Goal: Information Seeking & Learning: Learn about a topic

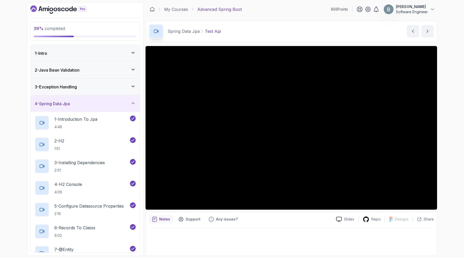
scroll to position [10, 0]
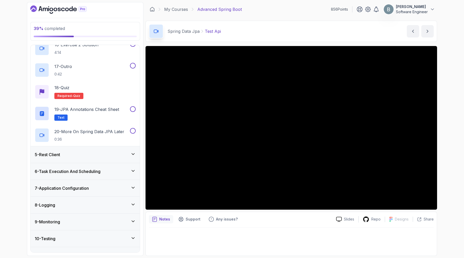
click at [131, 3] on button at bounding box center [133, 1] width 6 height 6
click at [113, 38] on div "15 - Exercise 2 0:24" at bounding box center [85, 27] width 109 height 22
click at [110, 34] on div "15 - Exercise 2 0:24" at bounding box center [82, 26] width 94 height 14
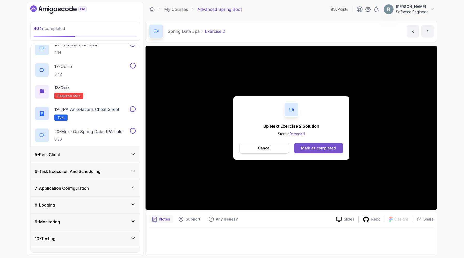
click at [319, 151] on div "Mark as completed" at bounding box center [318, 148] width 35 height 5
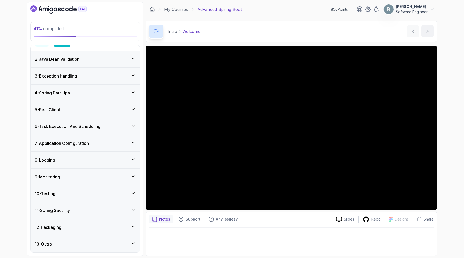
scroll to position [107, 0]
click at [127, 96] on div "4 - Spring Data Jpa" at bounding box center [85, 93] width 101 height 6
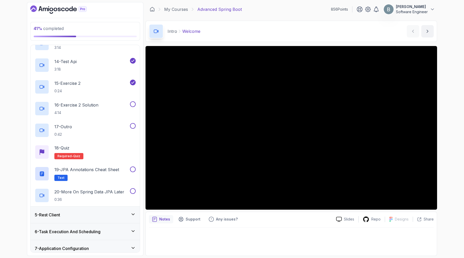
scroll to position [424, 0]
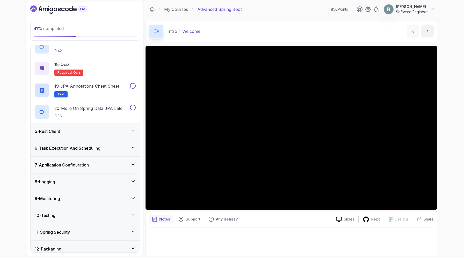
click at [98, 25] on p "16 - Exercise 2 Solution" at bounding box center [76, 21] width 44 height 6
click at [134, 36] on div "16 - Exercise 2 Solution 4:14" at bounding box center [85, 25] width 109 height 22
click at [133, 24] on button at bounding box center [133, 21] width 6 height 6
click at [109, 54] on div "17 - Outro 0:42" at bounding box center [82, 47] width 94 height 14
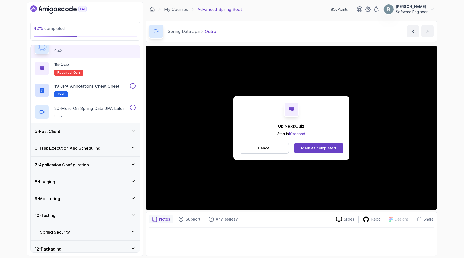
click at [321, 210] on div "Up Next: Quiz Start in 10 second Cancel Mark as completed" at bounding box center [290, 128] width 291 height 164
click at [265, 154] on button "Cancel" at bounding box center [263, 148] width 49 height 11
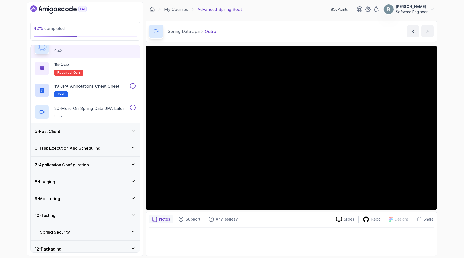
click at [145, 219] on div "42 % completed 1 - Intro 2 - Java Bean Validation 3 - Exception Handling 4 - Sp…" at bounding box center [232, 129] width 410 height 254
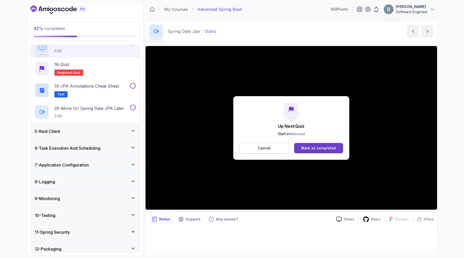
click at [269, 154] on button "Cancel" at bounding box center [263, 148] width 49 height 11
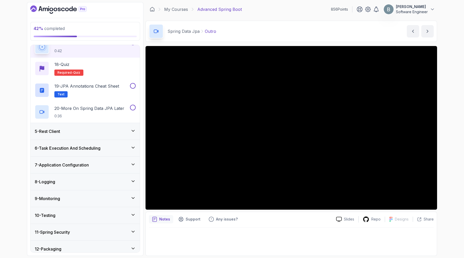
click at [136, 58] on div "17 - Outro 0:42" at bounding box center [85, 47] width 109 height 22
click at [131, 45] on button at bounding box center [133, 43] width 6 height 6
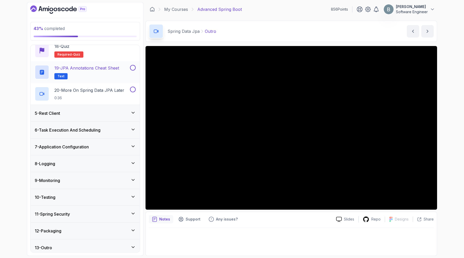
scroll to position [454, 0]
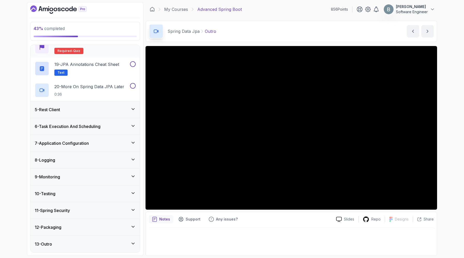
click at [116, 54] on div "18 - Quiz Required- quiz" at bounding box center [85, 47] width 101 height 14
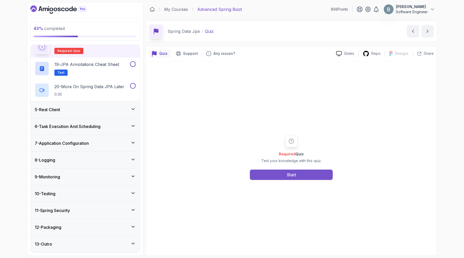
click at [287, 180] on button "Start" at bounding box center [291, 175] width 83 height 10
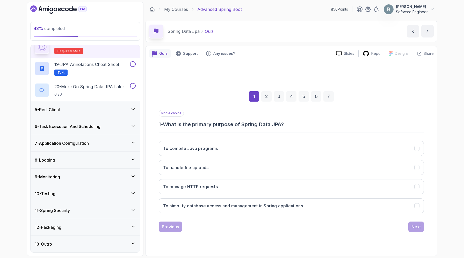
scroll to position [40, 0]
click at [226, 207] on h3 "To simplify database access and management in Spring applications" at bounding box center [233, 206] width 140 height 6
click at [419, 230] on div "Next" at bounding box center [415, 227] width 9 height 6
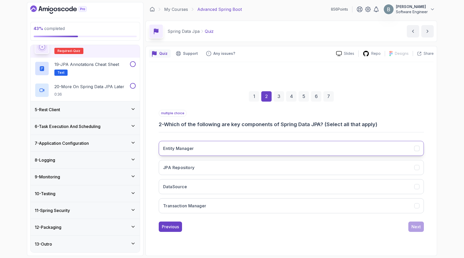
click at [238, 142] on button "Entity Manager" at bounding box center [291, 148] width 265 height 15
click at [235, 166] on button "JPA Repository" at bounding box center [291, 167] width 265 height 15
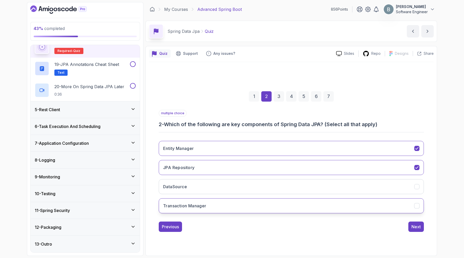
click at [232, 214] on button "Transaction Manager" at bounding box center [291, 206] width 265 height 15
click at [418, 214] on button "Transaction Manager" at bounding box center [291, 206] width 265 height 15
click at [424, 232] on button "Next" at bounding box center [416, 227] width 16 height 10
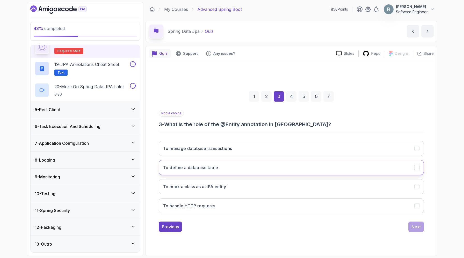
click at [197, 165] on h3 "To define a database table" at bounding box center [190, 168] width 55 height 6
click at [419, 225] on button "Next" at bounding box center [416, 227] width 16 height 10
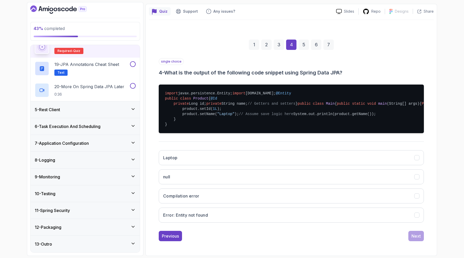
scroll to position [207, 0]
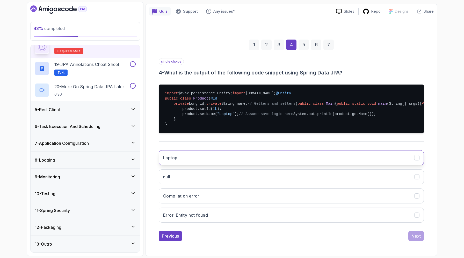
click at [282, 150] on button "Laptop" at bounding box center [291, 157] width 265 height 15
click at [421, 239] on div "Next" at bounding box center [415, 236] width 9 height 6
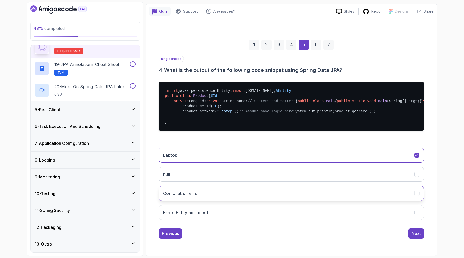
scroll to position [40, 0]
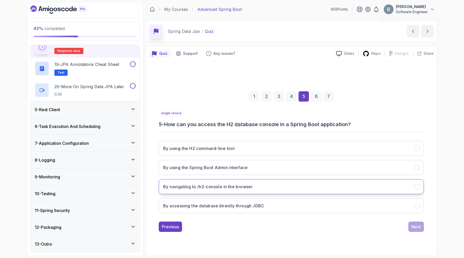
click at [252, 184] on h3 "By navigating to /h2-console in the browser" at bounding box center [208, 187] width 90 height 6
click at [412, 229] on div "Next" at bounding box center [415, 227] width 9 height 6
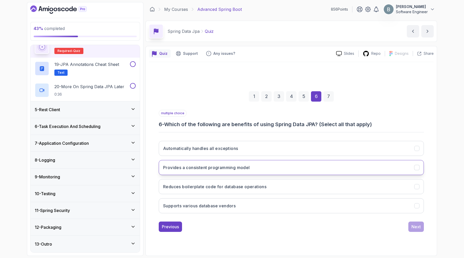
click at [250, 165] on h3 "Provides a consistent programming model" at bounding box center [206, 168] width 87 height 6
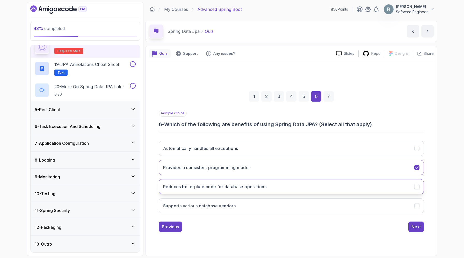
click at [257, 184] on h3 "Reduces boilerplate code for database operations" at bounding box center [214, 187] width 103 height 6
click at [236, 206] on h3 "Supports various database vendors" at bounding box center [199, 206] width 72 height 6
click at [419, 230] on div "Next" at bounding box center [415, 227] width 9 height 6
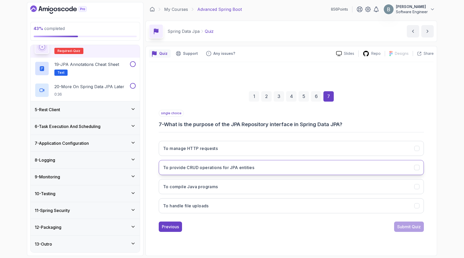
click at [246, 165] on h3 "To provide CRUD operations for JPA entities" at bounding box center [208, 168] width 91 height 6
click at [401, 228] on div "Submit Quiz" at bounding box center [409, 227] width 24 height 6
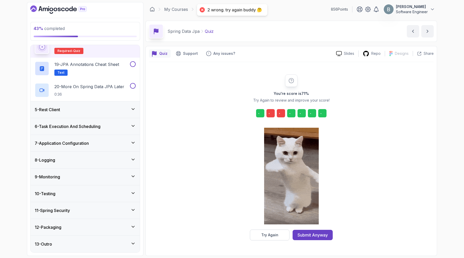
scroll to position [26, 0]
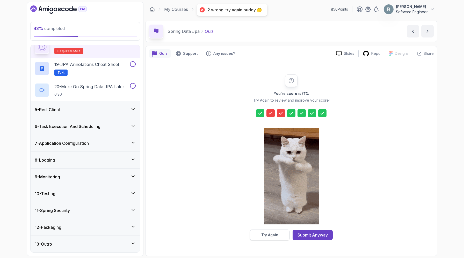
click at [273, 234] on div "Try Again" at bounding box center [269, 235] width 17 height 5
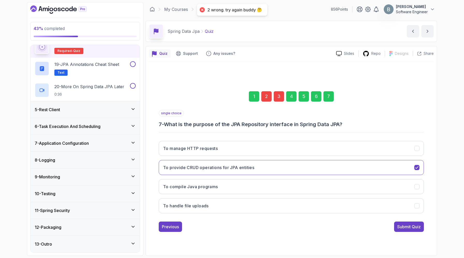
click at [261, 91] on div "2" at bounding box center [266, 96] width 10 height 10
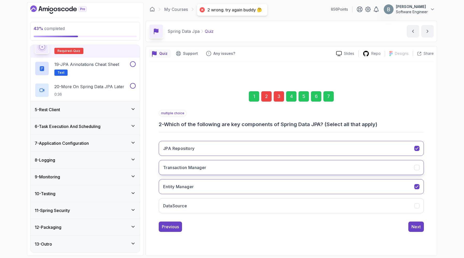
scroll to position [47, 0]
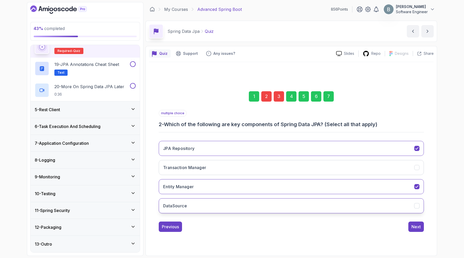
click at [313, 210] on button "DataSource" at bounding box center [291, 206] width 265 height 15
click at [334, 91] on div "7" at bounding box center [328, 96] width 10 height 10
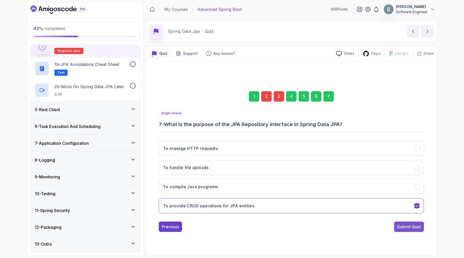
click at [414, 230] on div "Submit Quiz" at bounding box center [409, 227] width 24 height 6
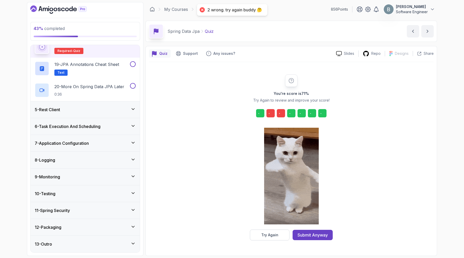
scroll to position [26, 0]
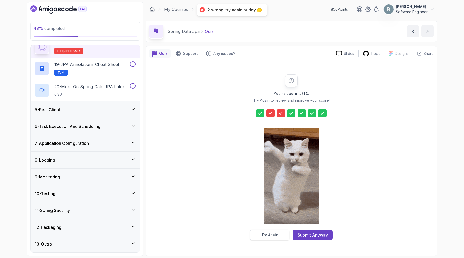
click at [264, 238] on div "Try Again" at bounding box center [269, 235] width 17 height 5
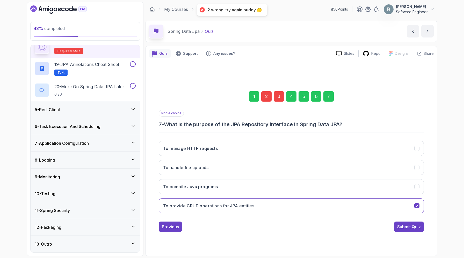
click at [261, 91] on div "2" at bounding box center [266, 96] width 10 height 10
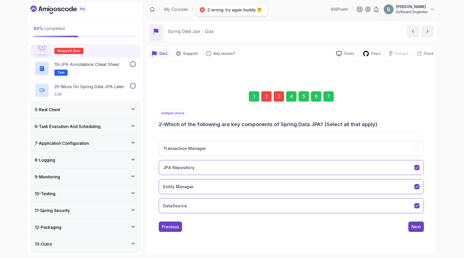
scroll to position [33, 0]
click at [222, 214] on button "DataSource" at bounding box center [291, 206] width 265 height 15
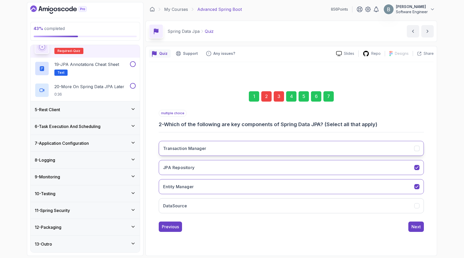
click at [233, 152] on button "Transaction Manager" at bounding box center [291, 148] width 265 height 15
click at [334, 91] on div "7" at bounding box center [328, 96] width 10 height 10
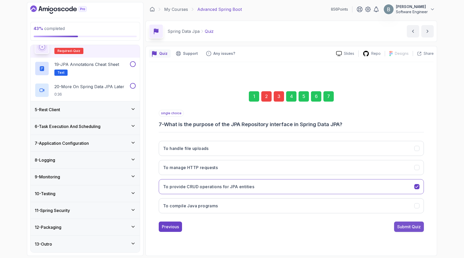
click at [408, 230] on div "Submit Quiz" at bounding box center [409, 227] width 24 height 6
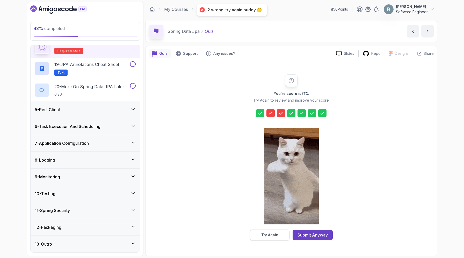
click at [264, 238] on div "Try Again" at bounding box center [269, 235] width 17 height 5
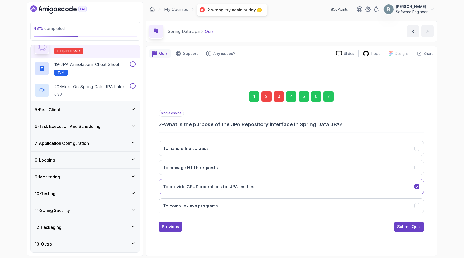
click at [264, 91] on div "2" at bounding box center [266, 96] width 10 height 10
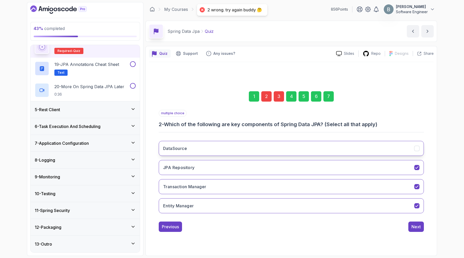
click at [207, 156] on button "DataSource" at bounding box center [291, 148] width 265 height 15
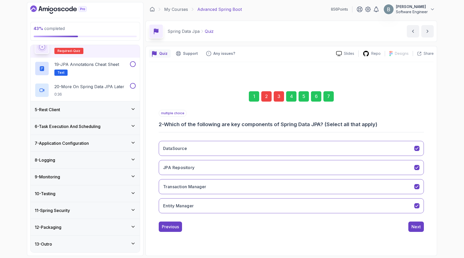
click at [334, 91] on div "7" at bounding box center [328, 96] width 10 height 10
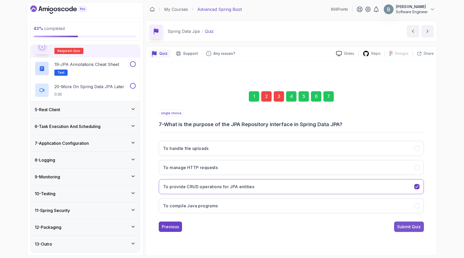
click at [402, 230] on div "Submit Quiz" at bounding box center [409, 227] width 24 height 6
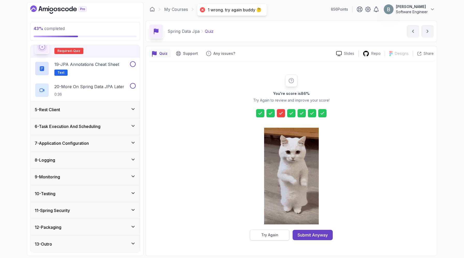
click at [267, 236] on div "Try Again" at bounding box center [269, 235] width 17 height 5
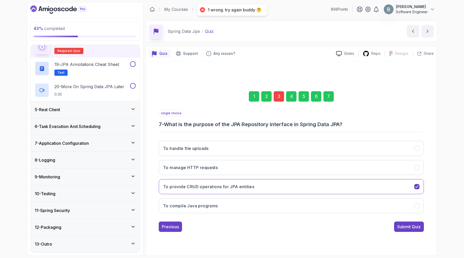
click at [274, 91] on div "3" at bounding box center [279, 96] width 10 height 10
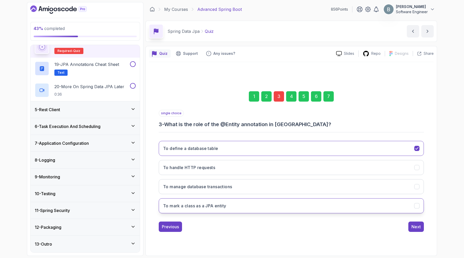
click at [201, 205] on h3 "To mark a class as a JPA entity" at bounding box center [194, 206] width 63 height 6
click at [342, 83] on div "1 2 3 4 5 6 7" at bounding box center [291, 96] width 265 height 27
click at [334, 91] on div "7" at bounding box center [328, 96] width 10 height 10
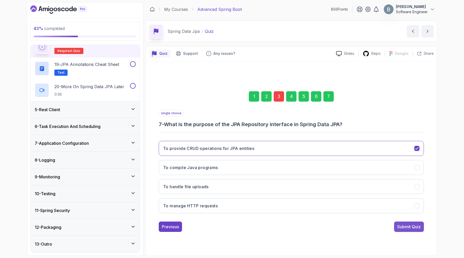
click at [410, 230] on div "Submit Quiz" at bounding box center [409, 227] width 24 height 6
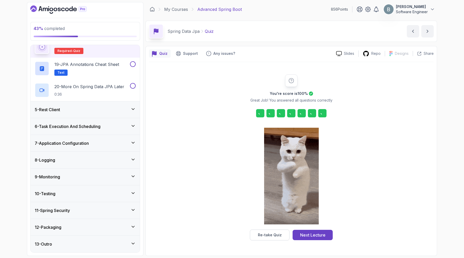
scroll to position [26, 0]
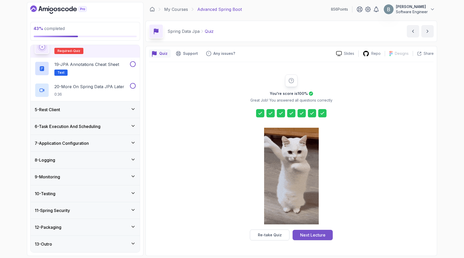
click at [309, 236] on div "Next Lecture" at bounding box center [312, 235] width 25 height 6
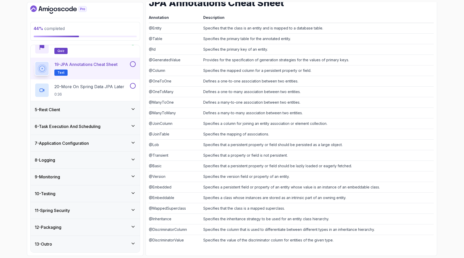
scroll to position [169, 0]
click at [131, 67] on button at bounding box center [133, 64] width 6 height 6
click at [111, 90] on p "20 - More On Spring Data JPA Later" at bounding box center [89, 87] width 70 height 6
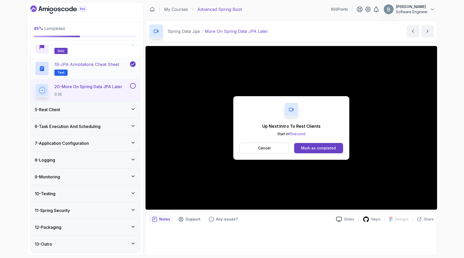
scroll to position [549, 0]
click at [310, 151] on div "Mark as completed" at bounding box center [318, 148] width 35 height 5
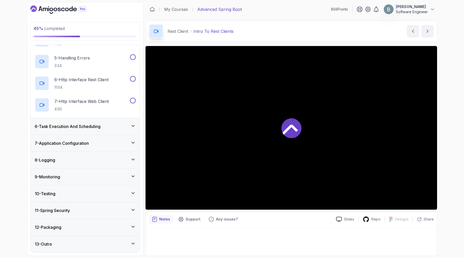
scroll to position [75, 0]
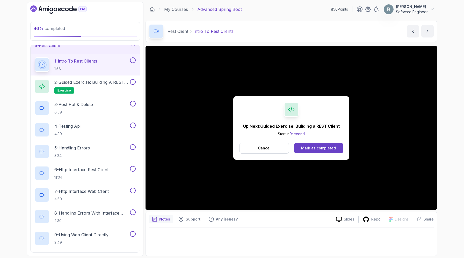
click at [333, 153] on button "Mark as completed" at bounding box center [318, 148] width 49 height 10
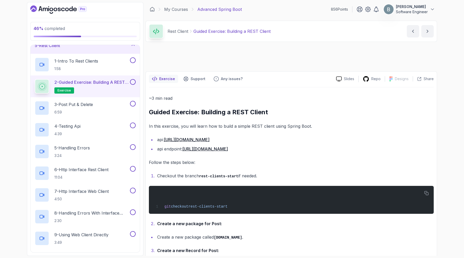
click at [327, 153] on li "api endpoint: https://jsonplaceholder.typicode.com/posts" at bounding box center [295, 148] width 278 height 7
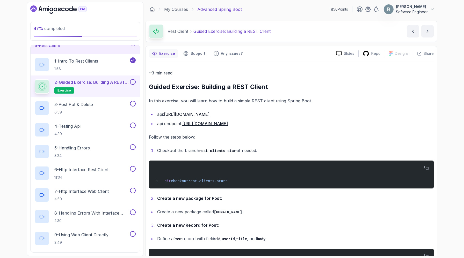
click at [209, 117] on link "https://jsonplaceholder.typicode.com/" at bounding box center [187, 114] width 46 height 5
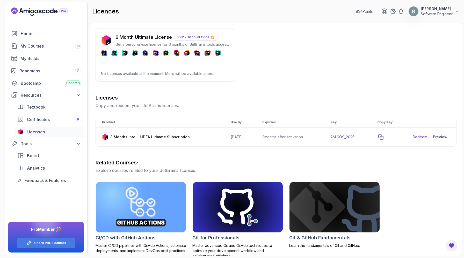
scroll to position [19, 0]
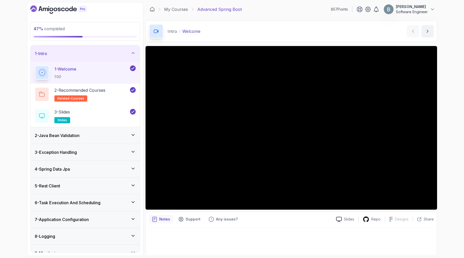
click at [120, 57] on div "1 - Intro" at bounding box center [85, 53] width 101 height 6
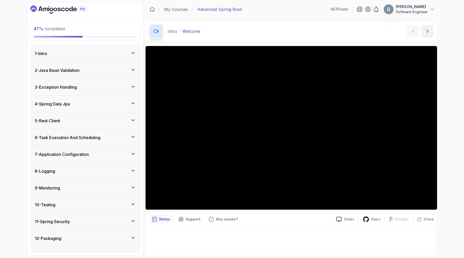
scroll to position [75, 0]
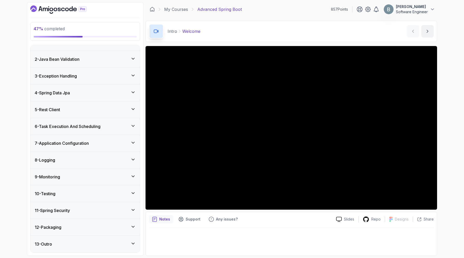
click at [124, 101] on div "5 - Rest Client" at bounding box center [85, 109] width 109 height 17
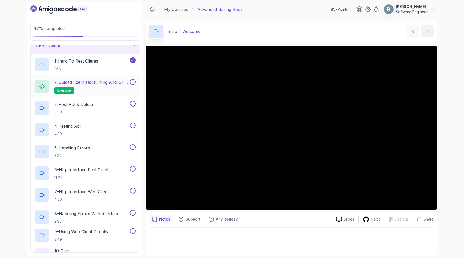
click at [108, 94] on h2 "2 - Guided Exercise: Building a REST Client exercise" at bounding box center [91, 86] width 75 height 14
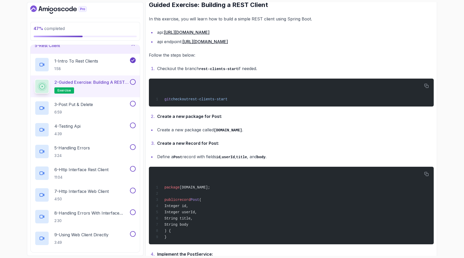
scroll to position [83, 0]
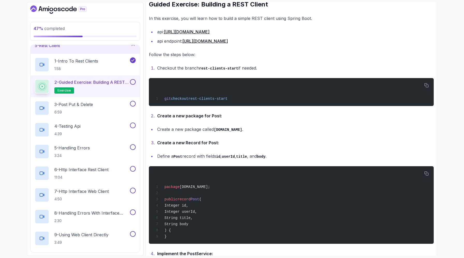
click at [263, 72] on li "Checkout the branch rest-clients-start if needed." at bounding box center [295, 68] width 278 height 8
click at [264, 72] on li "Checkout the branch rest-clients-start if needed." at bounding box center [295, 68] width 278 height 8
drag, startPoint x: 262, startPoint y: 103, endPoint x: 214, endPoint y: 104, distance: 48.9
click at [214, 71] on code "rest-clients-start" at bounding box center [218, 69] width 39 height 4
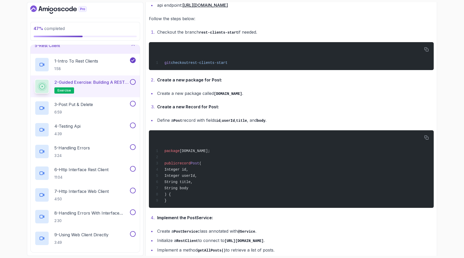
scroll to position [119, 0]
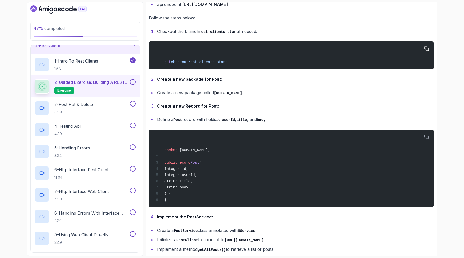
click at [196, 66] on div "git checkout rest-clients-start" at bounding box center [291, 56] width 276 height 22
click at [188, 64] on span "checkout" at bounding box center [179, 62] width 17 height 4
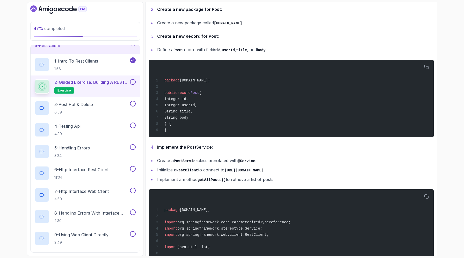
scroll to position [189, 0]
drag, startPoint x: 178, startPoint y: 213, endPoint x: 163, endPoint y: 162, distance: 52.7
click at [163, 134] on div "package com.amigoscode.post; public record Post ( Integer id, Integer userId, S…" at bounding box center [291, 98] width 276 height 71
copy code "public record Post ( Integer id, Integer userId, String title, String body ) { }"
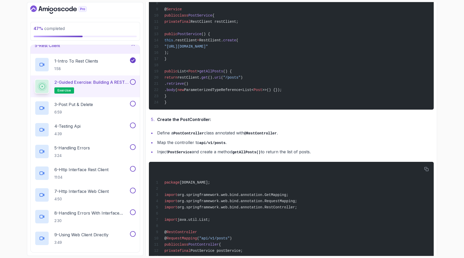
scroll to position [472, 0]
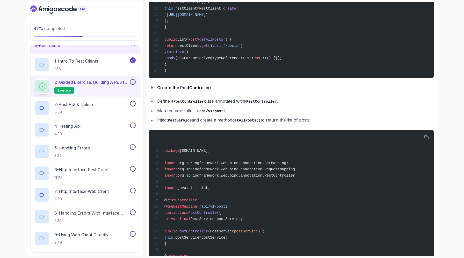
click at [208, 17] on span ""https://jsonplaceholder.typicode.com"" at bounding box center [185, 15] width 43 height 4
copy code ""https://jsonplaceholder.typicode.com""
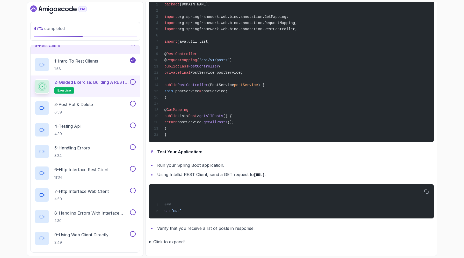
scroll to position [850, 0]
click at [152, 238] on summary "Click to expand!" at bounding box center [291, 241] width 285 height 7
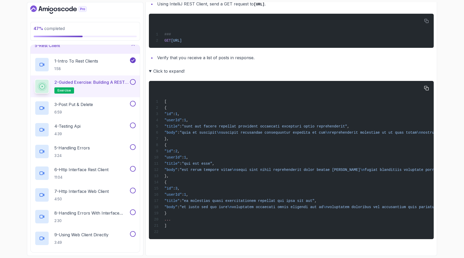
scroll to position [1070, 0]
click at [130, 85] on button at bounding box center [133, 82] width 6 height 6
click at [93, 115] on h2 "3 - Post Put & Delete 6:59" at bounding box center [73, 107] width 39 height 13
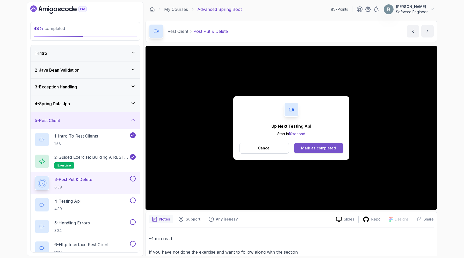
click at [304, 153] on button "Mark as completed" at bounding box center [318, 148] width 49 height 10
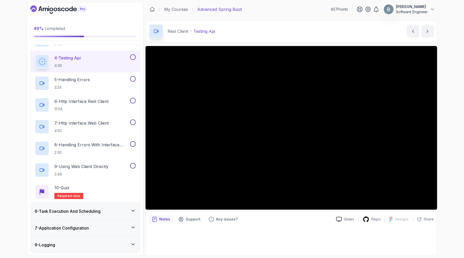
scroll to position [131, 0]
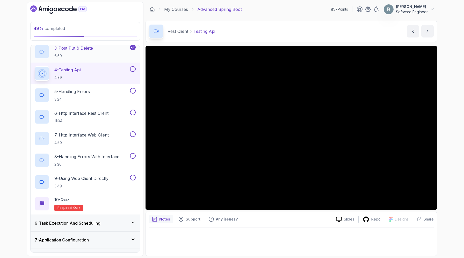
click at [93, 51] on p "3 - Post Put & Delete" at bounding box center [73, 48] width 39 height 6
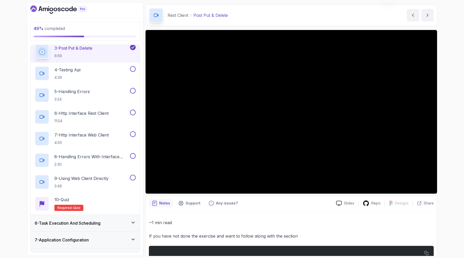
scroll to position [16, 0]
click at [101, 81] on div "4 - Testing Api 4:39" at bounding box center [82, 73] width 94 height 14
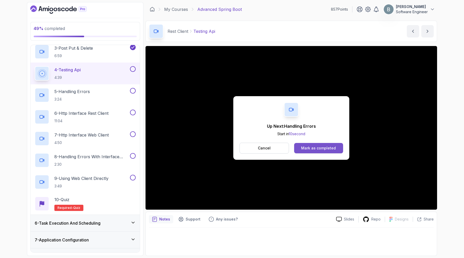
click at [321, 151] on div "Mark as completed" at bounding box center [318, 148] width 35 height 5
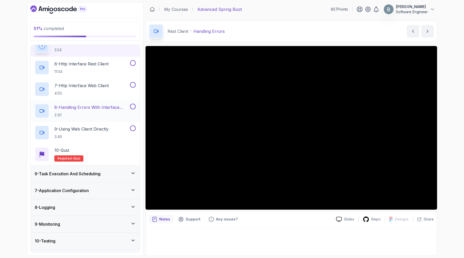
scroll to position [187, 0]
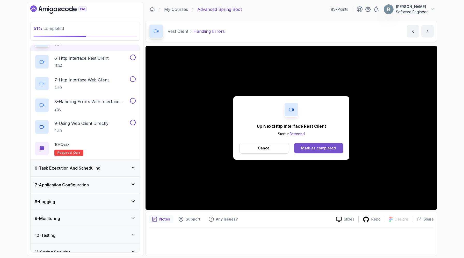
click at [308, 153] on button "Mark as completed" at bounding box center [318, 148] width 49 height 10
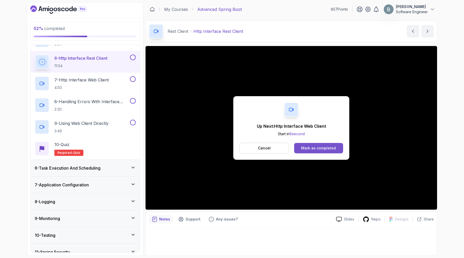
click at [311, 151] on div "Mark as completed" at bounding box center [318, 148] width 35 height 5
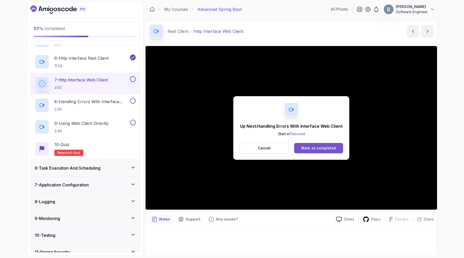
click at [311, 151] on div "Mark as completed" at bounding box center [318, 148] width 35 height 5
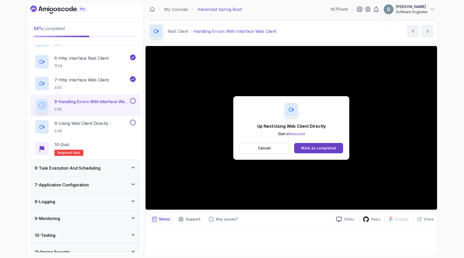
click at [311, 151] on div "Mark as completed" at bounding box center [318, 148] width 35 height 5
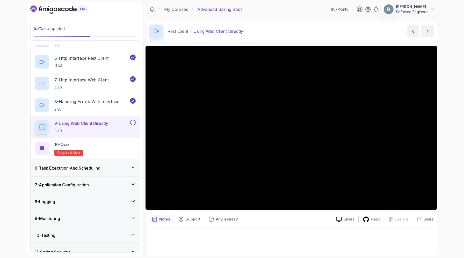
click at [339, 30] on div "Rest Client Using Web Client Directly Using Web Client Directly by nelson" at bounding box center [290, 31] width 291 height 21
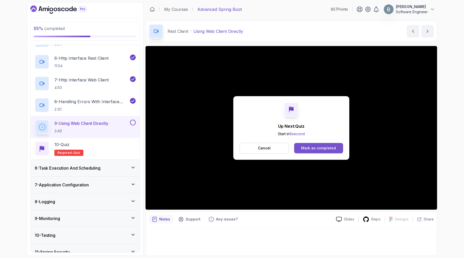
click at [328, 151] on div "Mark as completed" at bounding box center [318, 148] width 35 height 5
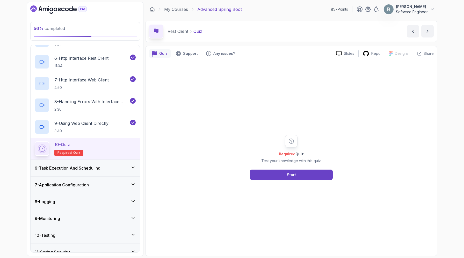
click at [318, 111] on div "Required Quiz Test your knowledge with this quiz. Start" at bounding box center [291, 157] width 285 height 191
click at [280, 180] on button "Start" at bounding box center [291, 175] width 83 height 10
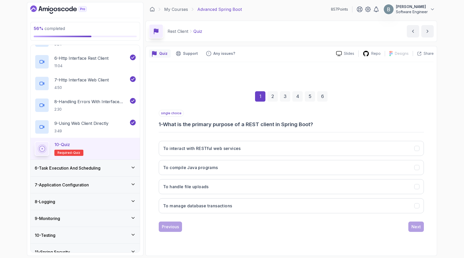
scroll to position [40, 0]
click at [227, 145] on h3 "To interact with RESTful web services" at bounding box center [202, 148] width 78 height 6
click at [414, 227] on button "Next" at bounding box center [416, 227] width 16 height 10
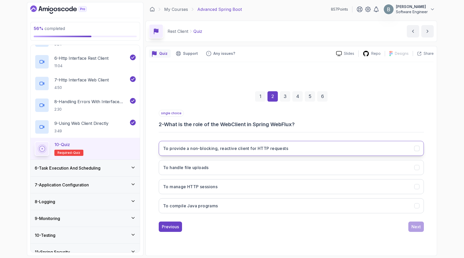
click at [244, 145] on h3 "To provide a non-blocking, reactive client for HTTP requests" at bounding box center [225, 148] width 125 height 6
click at [419, 230] on div "Next" at bounding box center [415, 227] width 9 height 6
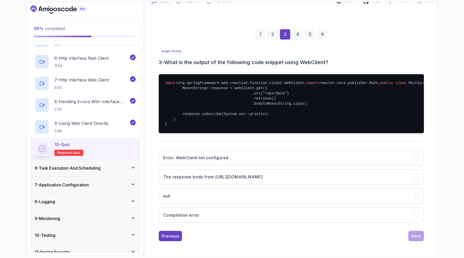
scroll to position [162, 0]
click at [253, 174] on h3 "The response body from http://example.com/api/data" at bounding box center [212, 177] width 99 height 6
click at [415, 233] on div "Next" at bounding box center [415, 236] width 9 height 6
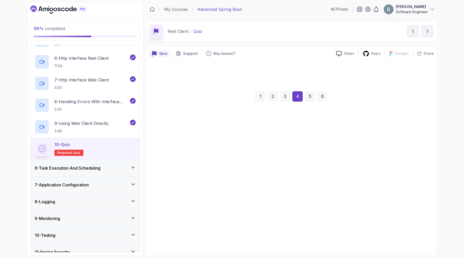
scroll to position [40, 0]
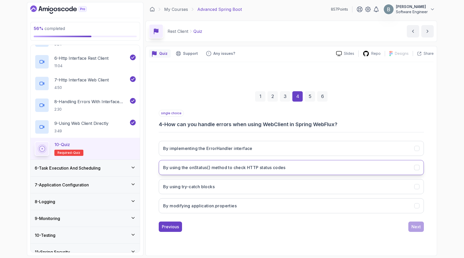
click at [253, 165] on h3 "By using the onStatus() method to check HTTP status codes" at bounding box center [224, 168] width 122 height 6
click at [421, 230] on div "Next" at bounding box center [415, 227] width 9 height 6
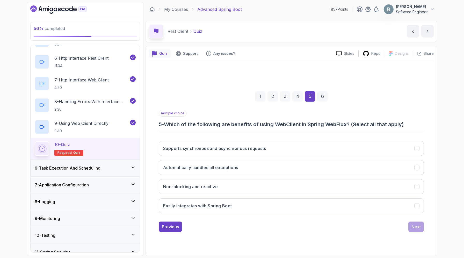
click at [375, 121] on h3 "5 - Which of the following are benefits of using WebClient in Spring WebFlux? (…" at bounding box center [291, 124] width 265 height 7
click at [350, 121] on h3 "5 - Which of the following are benefits of using WebClient in Spring WebFlux? (…" at bounding box center [291, 124] width 265 height 7
click at [235, 145] on h3 "Supports synchronous and asynchronous requests" at bounding box center [214, 148] width 103 height 6
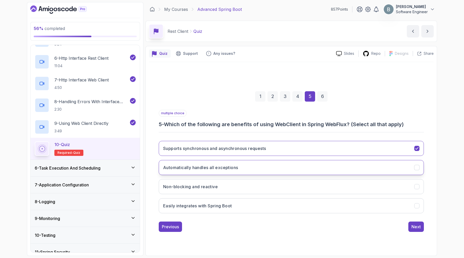
click at [229, 160] on button "Automatically handles all exceptions" at bounding box center [291, 167] width 265 height 15
click at [236, 145] on h3 "Supports synchronous and asynchronous requests" at bounding box center [214, 148] width 103 height 6
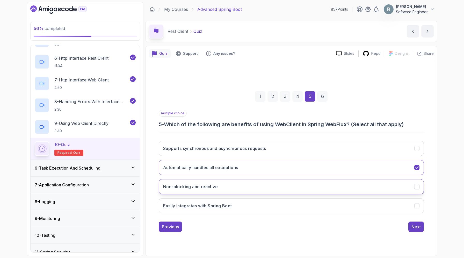
click at [217, 190] on h3 "Non-blocking and reactive" at bounding box center [190, 187] width 55 height 6
click at [232, 209] on h3 "Easily integrates with Spring Boot" at bounding box center [197, 206] width 69 height 6
click at [412, 230] on div "Next" at bounding box center [415, 227] width 9 height 6
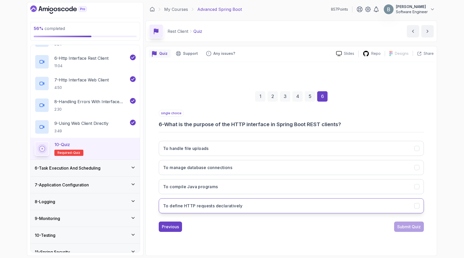
click at [221, 206] on h3 "To define HTTP requests declaratively" at bounding box center [202, 206] width 79 height 6
click at [409, 230] on div "Submit Quiz" at bounding box center [409, 227] width 24 height 6
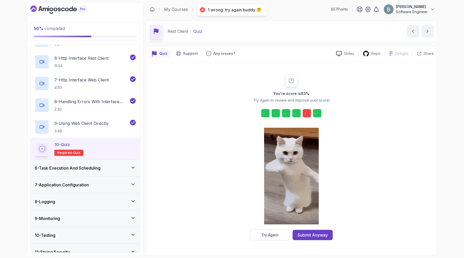
scroll to position [26, 0]
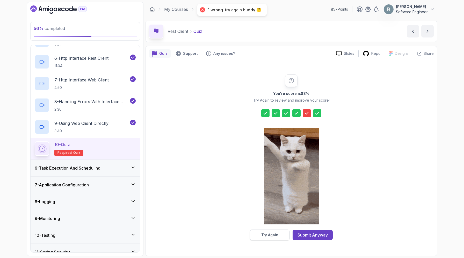
click at [271, 235] on div "Try Again" at bounding box center [269, 235] width 17 height 5
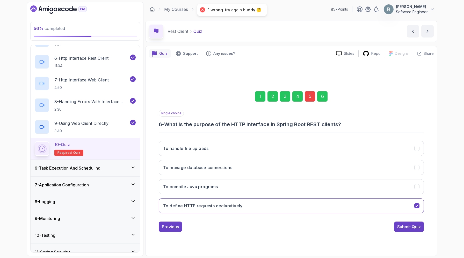
click at [315, 91] on div "5" at bounding box center [310, 96] width 10 height 10
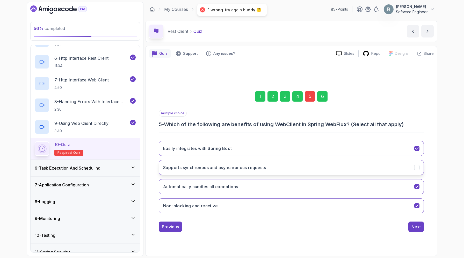
click at [253, 175] on button "Supports synchronous and asynchronous requests" at bounding box center [291, 167] width 265 height 15
click at [339, 83] on div "1 2 3 4 5 6" at bounding box center [291, 96] width 265 height 27
click at [327, 91] on div "6" at bounding box center [322, 96] width 10 height 10
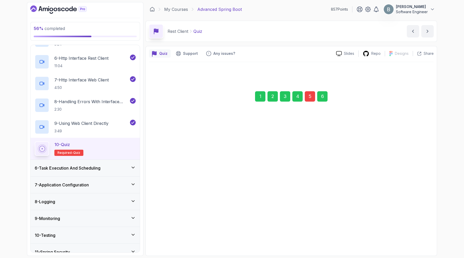
scroll to position [40, 0]
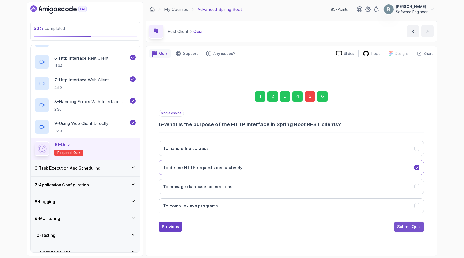
click at [402, 230] on div "Submit Quiz" at bounding box center [409, 227] width 24 height 6
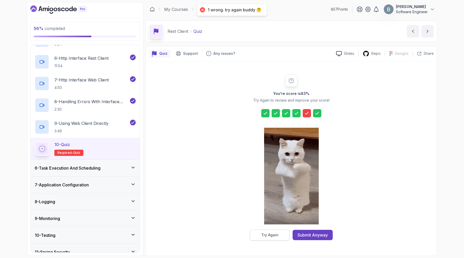
click at [275, 236] on button "Try Again" at bounding box center [270, 235] width 40 height 11
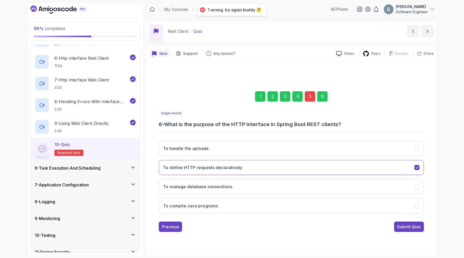
click at [315, 91] on div "5" at bounding box center [310, 96] width 10 height 10
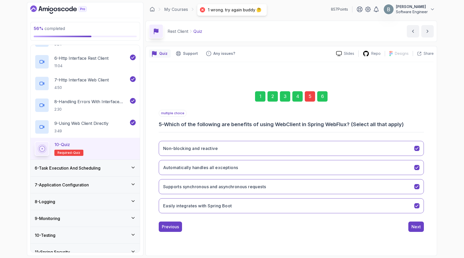
scroll to position [49, 0]
click at [232, 205] on h3 "Easily integrates with Spring Boot" at bounding box center [197, 206] width 69 height 6
click at [388, 205] on button "Easily integrates with Spring Boot" at bounding box center [291, 206] width 265 height 15
click at [375, 160] on button "Automatically handles all exceptions" at bounding box center [291, 167] width 265 height 15
click at [421, 230] on div "Next" at bounding box center [415, 227] width 9 height 6
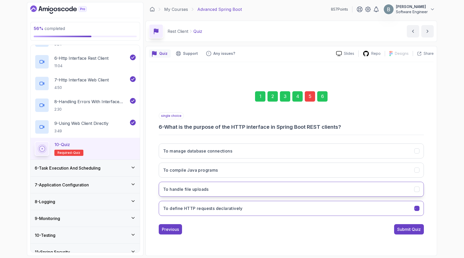
scroll to position [40, 0]
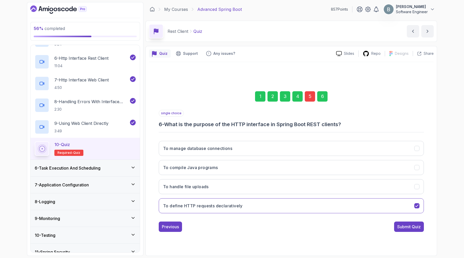
click at [327, 91] on div "6" at bounding box center [322, 96] width 10 height 10
click at [407, 226] on button "Submit Quiz" at bounding box center [409, 227] width 30 height 10
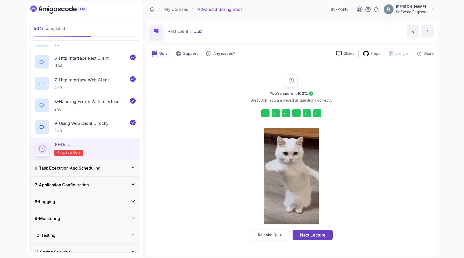
scroll to position [26, 0]
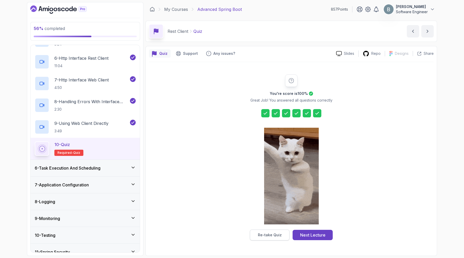
click at [273, 235] on div "Re-take Quiz" at bounding box center [270, 235] width 24 height 5
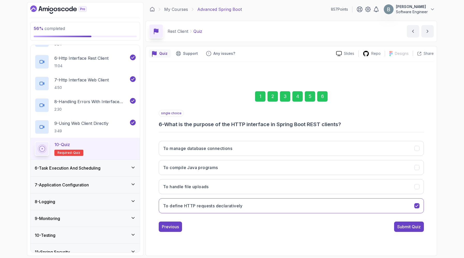
click at [315, 91] on div "5" at bounding box center [310, 96] width 10 height 10
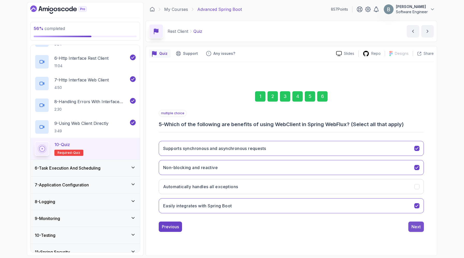
scroll to position [49, 0]
click at [421, 230] on div "Next" at bounding box center [415, 227] width 9 height 6
click at [418, 230] on div "Submit Quiz" at bounding box center [409, 227] width 24 height 6
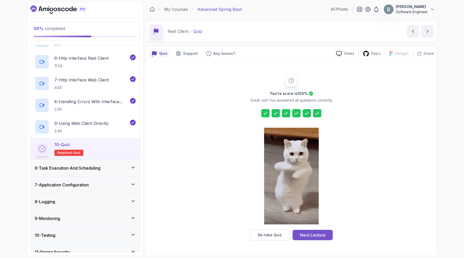
click at [315, 235] on div "Next Lecture" at bounding box center [312, 235] width 25 height 6
